Goal: Task Accomplishment & Management: Use online tool/utility

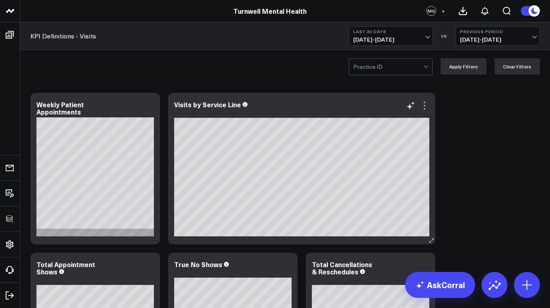
click at [424, 106] on icon at bounding box center [425, 106] width 2 height 2
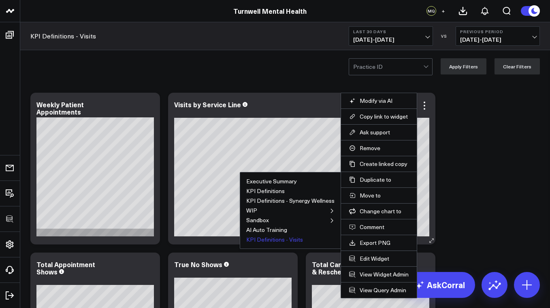
click at [275, 239] on button "KPI Definitions - Visits" at bounding box center [274, 240] width 57 height 6
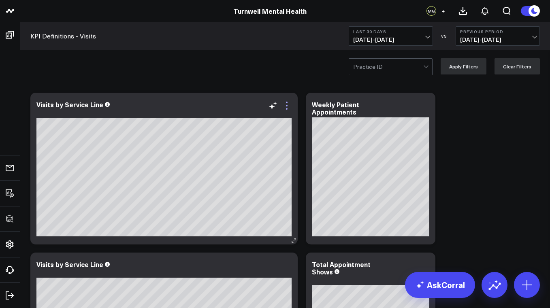
click at [287, 107] on icon at bounding box center [287, 106] width 2 height 2
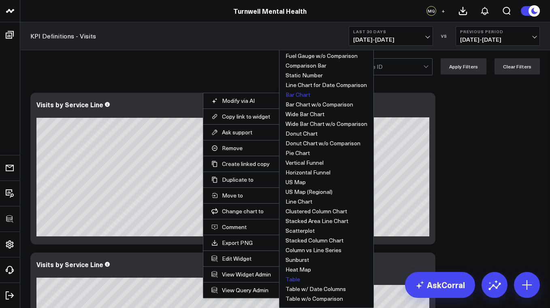
click at [296, 282] on button "Table" at bounding box center [293, 280] width 15 height 6
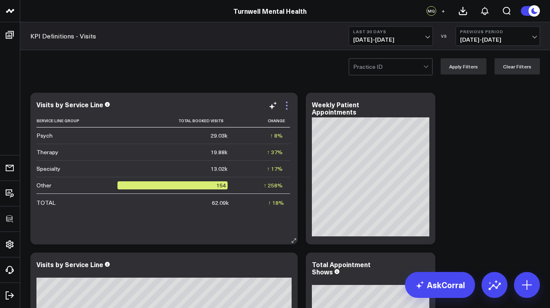
click at [288, 106] on icon at bounding box center [287, 106] width 2 height 2
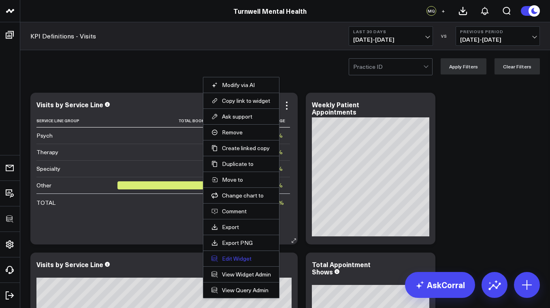
click at [234, 258] on button "Edit Widget" at bounding box center [242, 258] width 60 height 7
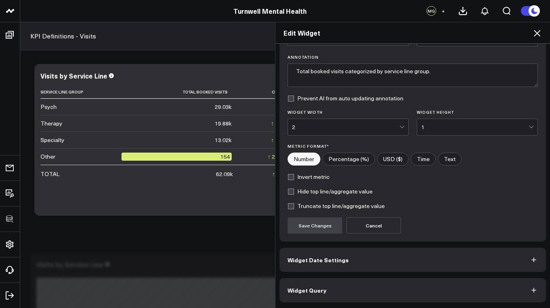
scroll to position [53, 0]
click at [319, 297] on button "Widget Query" at bounding box center [413, 290] width 267 height 24
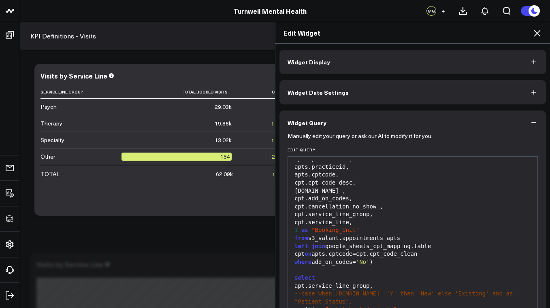
scroll to position [102, 0]
click at [382, 283] on div "apt.service_line_group," at bounding box center [412, 287] width 241 height 8
click at [383, 283] on div "apt.service_line_group," at bounding box center [412, 287] width 241 height 8
click at [377, 283] on div "apt.service_line_group," at bounding box center [412, 287] width 241 height 8
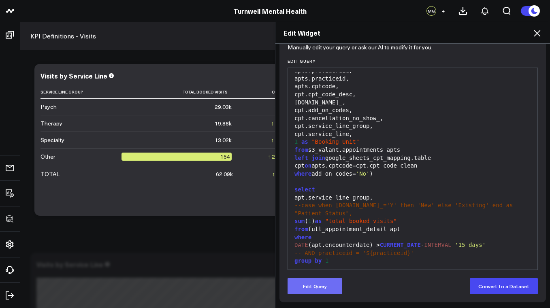
scroll to position [89, 0]
click at [327, 288] on button "Edit Query" at bounding box center [315, 286] width 55 height 16
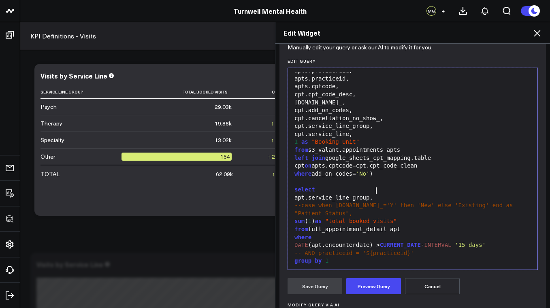
click at [378, 194] on div "apt.service_line_group," at bounding box center [412, 198] width 241 height 8
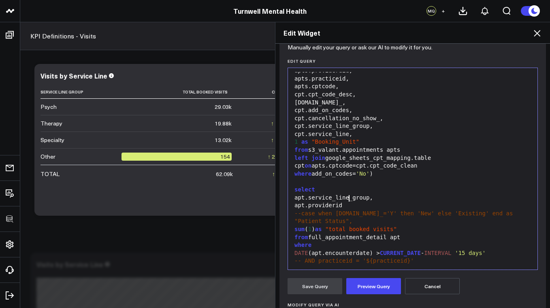
click at [293, 194] on div "apt.service_line_group," at bounding box center [412, 198] width 241 height 8
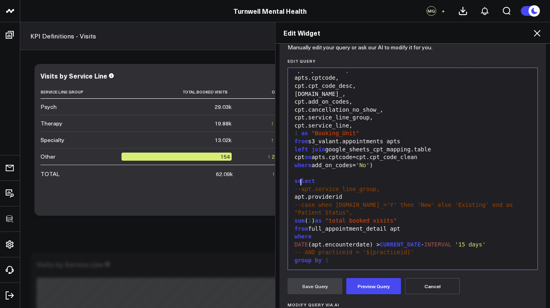
scroll to position [110, 0]
click at [368, 186] on div "--apt.service_line_group," at bounding box center [412, 190] width 241 height 8
click at [358, 194] on div "apt.providerid" at bounding box center [412, 198] width 241 height 8
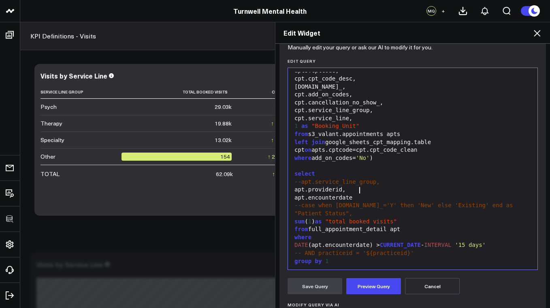
scroll to position [118, 0]
click at [315, 218] on div "sum ( 1 ) as "total booked visits"" at bounding box center [412, 222] width 241 height 8
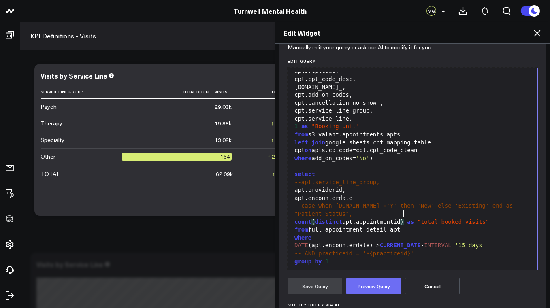
click at [379, 288] on button "Preview Query" at bounding box center [373, 286] width 55 height 16
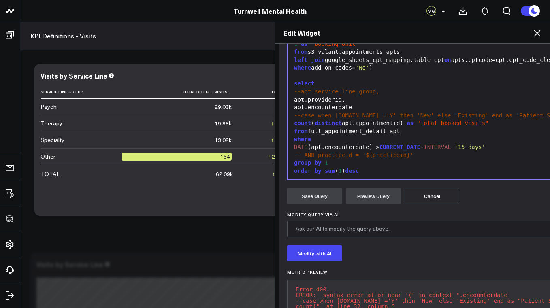
scroll to position [175, 0]
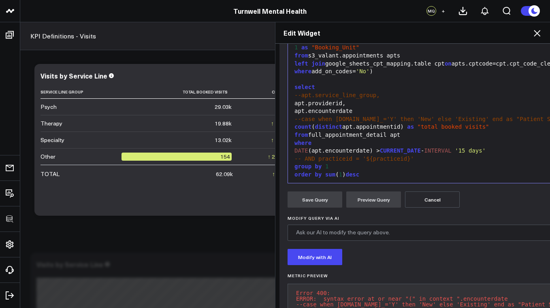
click at [365, 109] on div "apt.encounterdate" at bounding box center [436, 111] width 288 height 8
click at [377, 203] on button "Preview Query" at bounding box center [373, 200] width 55 height 16
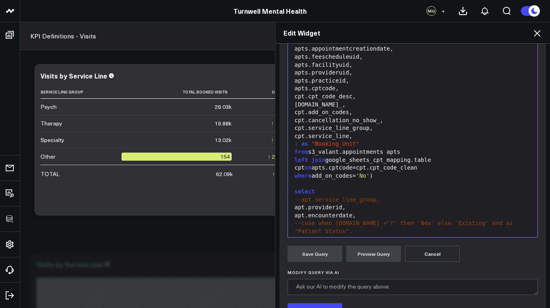
scroll to position [68, 0]
click at [341, 203] on div "apt.providerid," at bounding box center [412, 207] width 241 height 8
click at [380, 254] on button "Preview Query" at bounding box center [373, 254] width 55 height 16
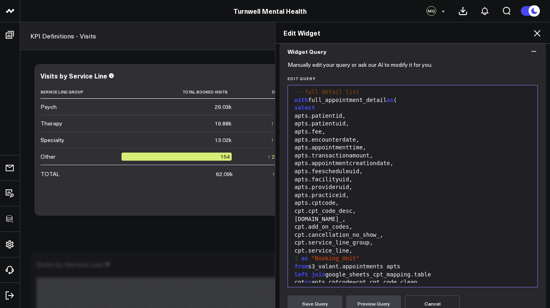
scroll to position [1, 0]
click at [346, 117] on div "apts.patientid," at bounding box center [412, 118] width 241 height 8
click at [354, 120] on div "apts.patientid," at bounding box center [412, 118] width 241 height 8
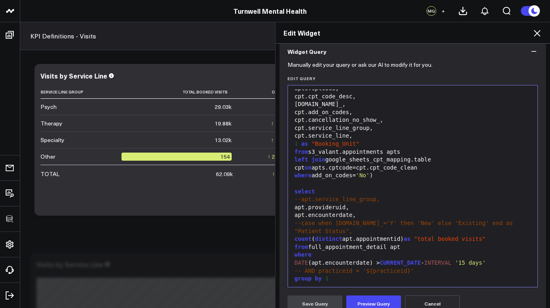
scroll to position [125, 0]
click at [366, 303] on button "Preview Query" at bounding box center [373, 304] width 55 height 16
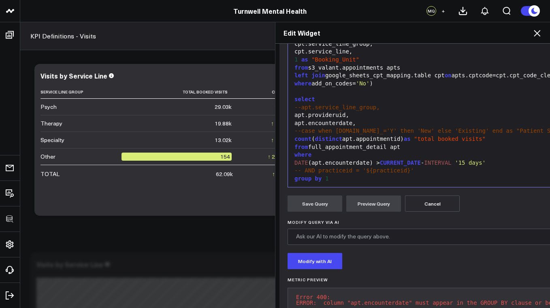
scroll to position [164, 0]
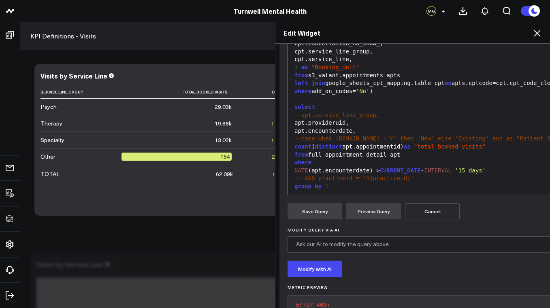
click at [334, 183] on div "group by 1" at bounding box center [475, 187] width 367 height 8
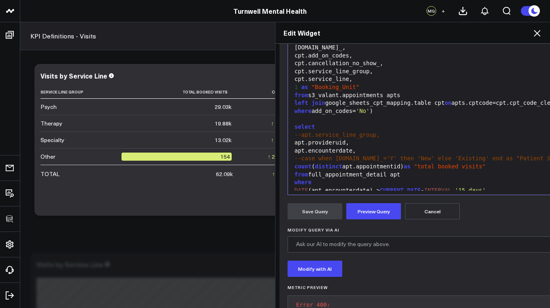
scroll to position [92, 0]
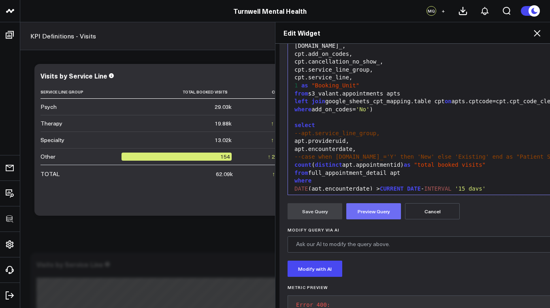
click at [370, 212] on button "Preview Query" at bounding box center [373, 211] width 55 height 16
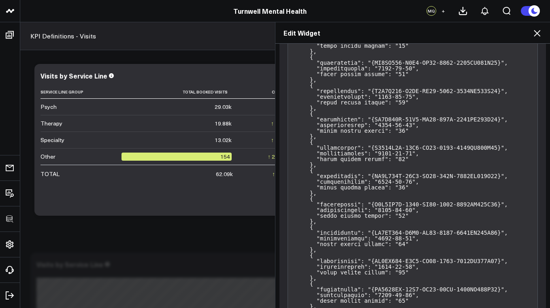
scroll to position [2400, 0]
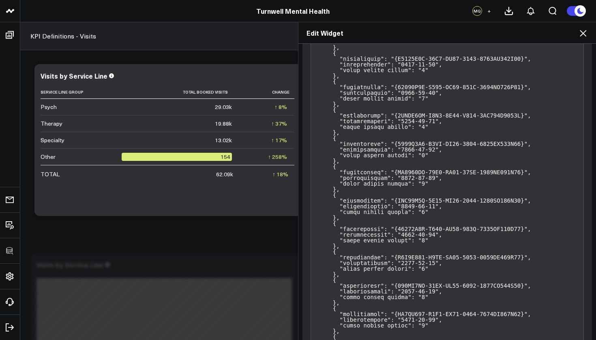
scroll to position [7835, 0]
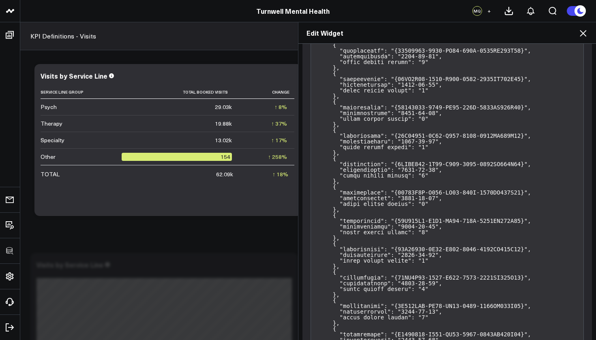
scroll to position [9885, 0]
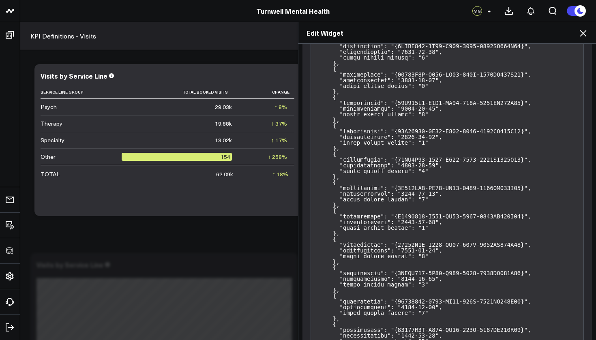
click at [550, 220] on div "Widget Display Widget Date Settings Widget Query Manually edit your query or as…" at bounding box center [446, 192] width 297 height 297
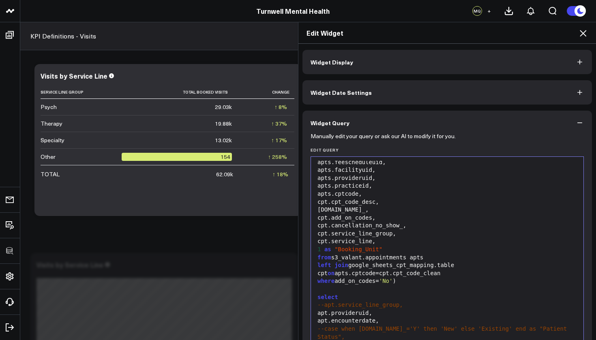
scroll to position [118, 0]
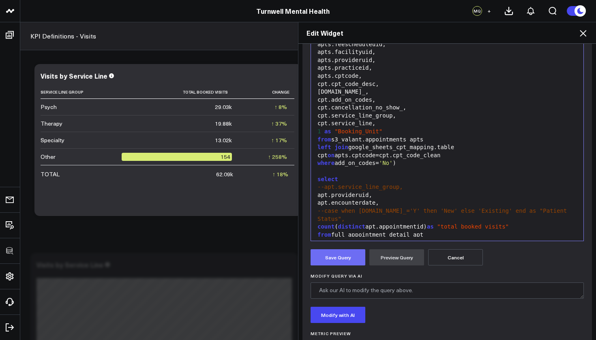
click at [344, 254] on button "Save Query" at bounding box center [337, 257] width 55 height 16
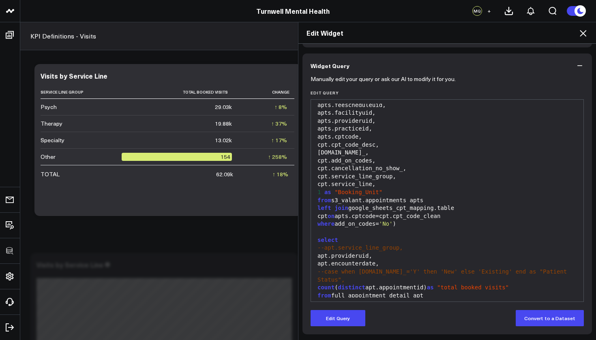
scroll to position [57, 0]
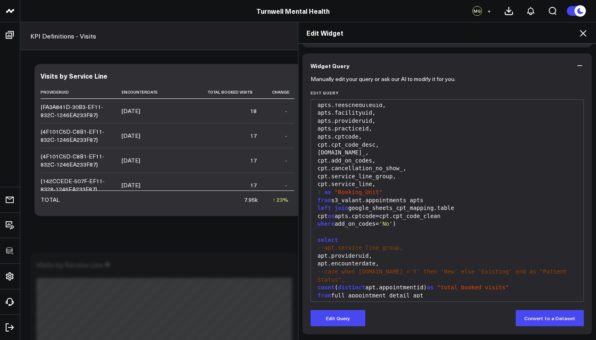
click at [550, 34] on icon at bounding box center [582, 33] width 6 height 6
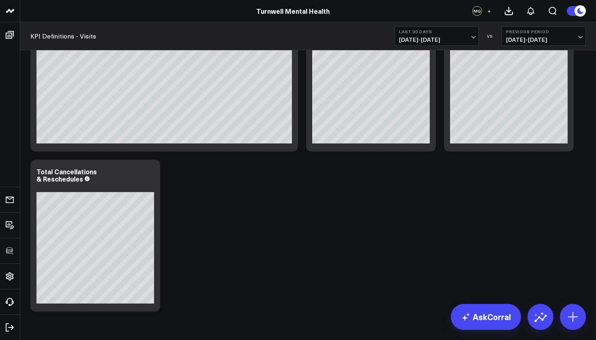
scroll to position [250, 0]
